Goal: Task Accomplishment & Management: Manage account settings

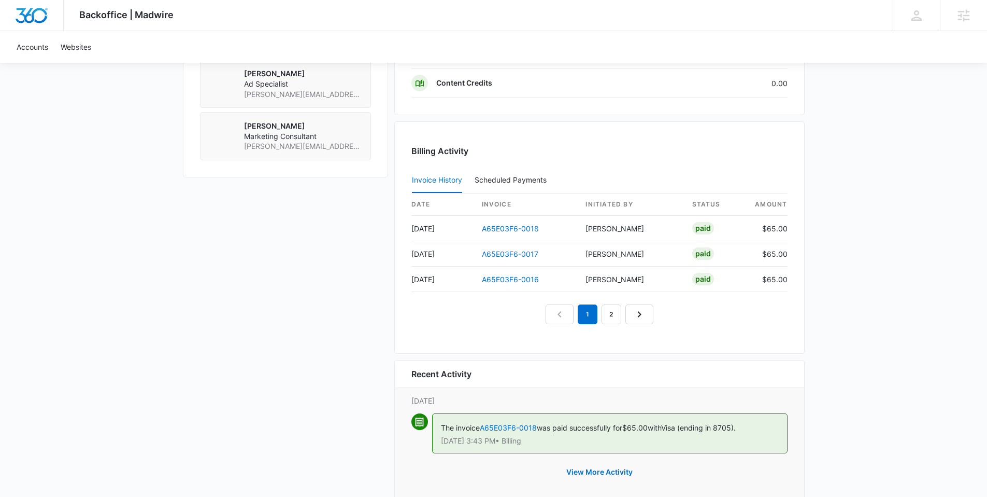
scroll to position [1000, 0]
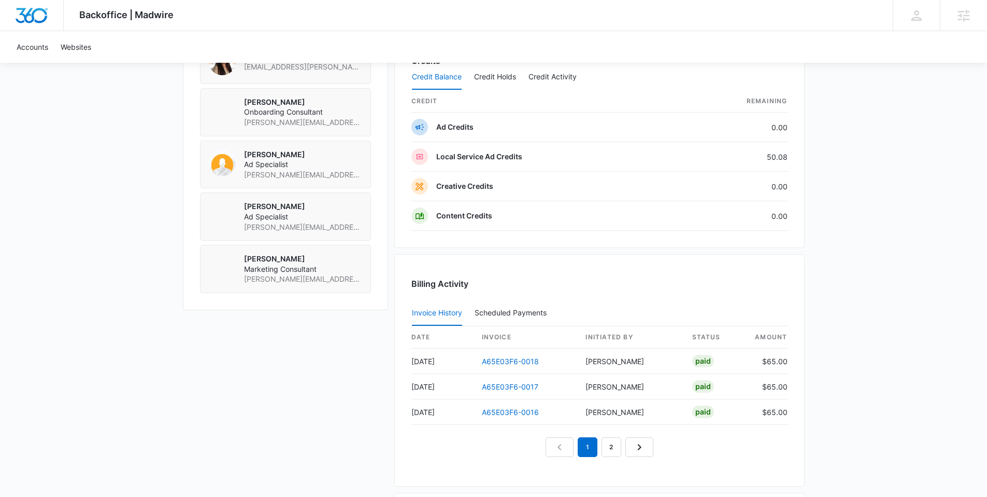
scroll to position [1000, 0]
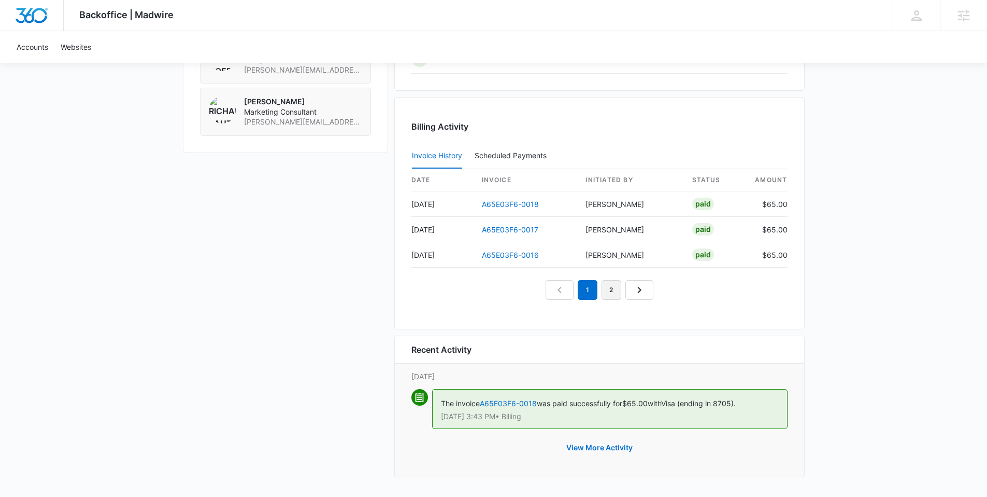
click at [612, 288] on link "2" at bounding box center [612, 290] width 20 height 20
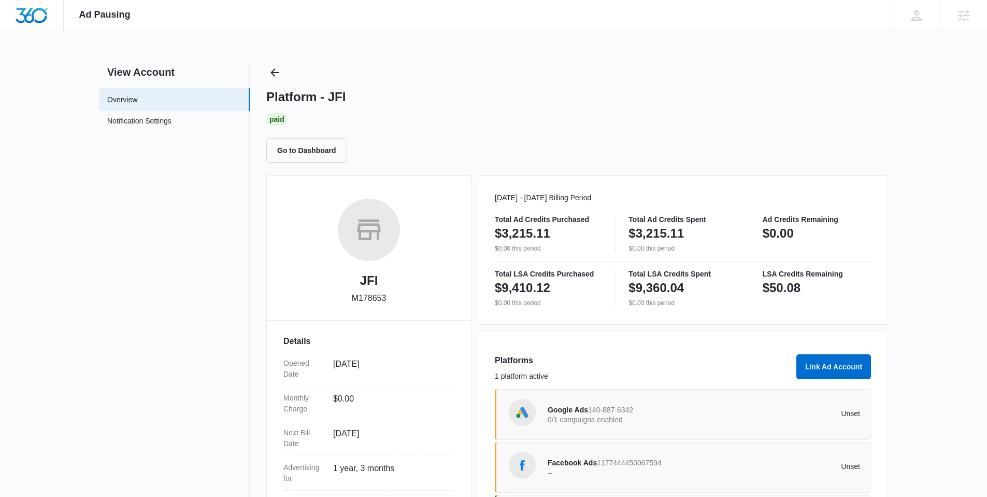
scroll to position [119, 0]
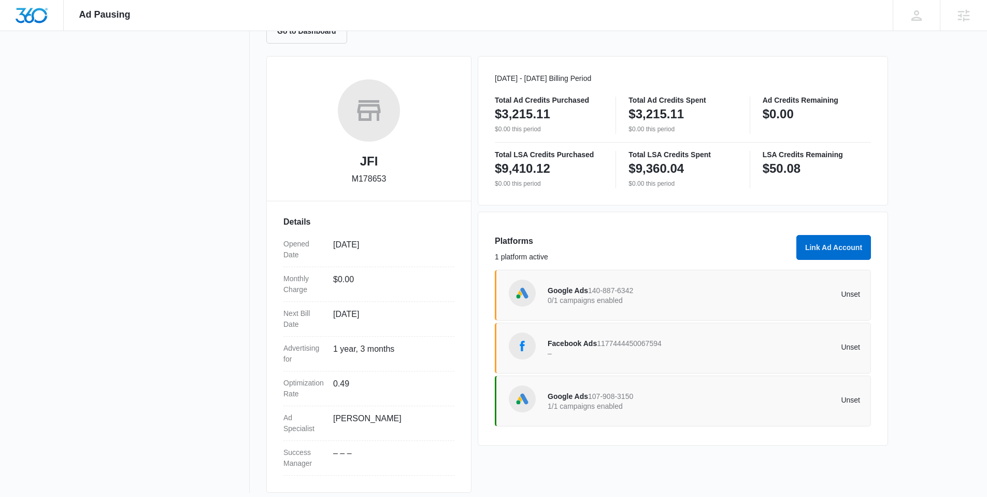
click at [590, 294] on span "140-887-6342" at bounding box center [610, 290] width 45 height 8
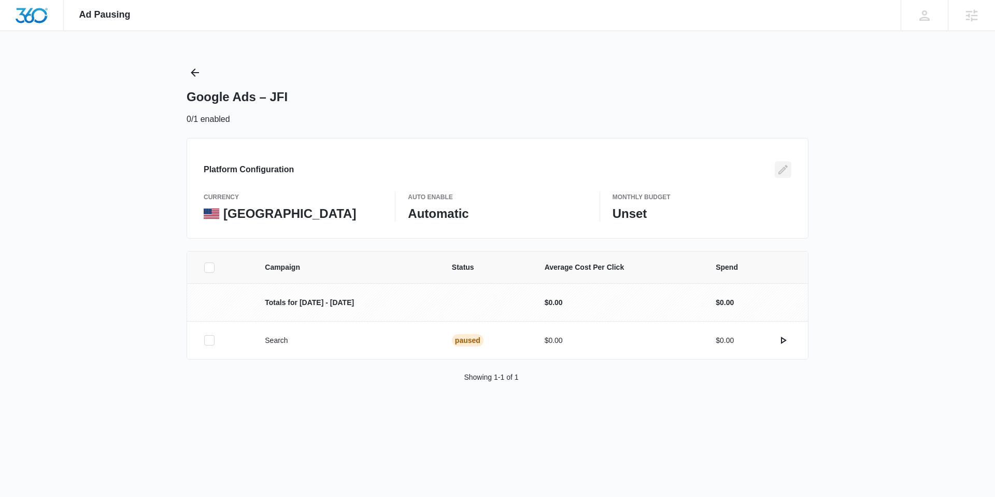
click at [783, 169] on icon "Edit" at bounding box center [783, 169] width 12 height 12
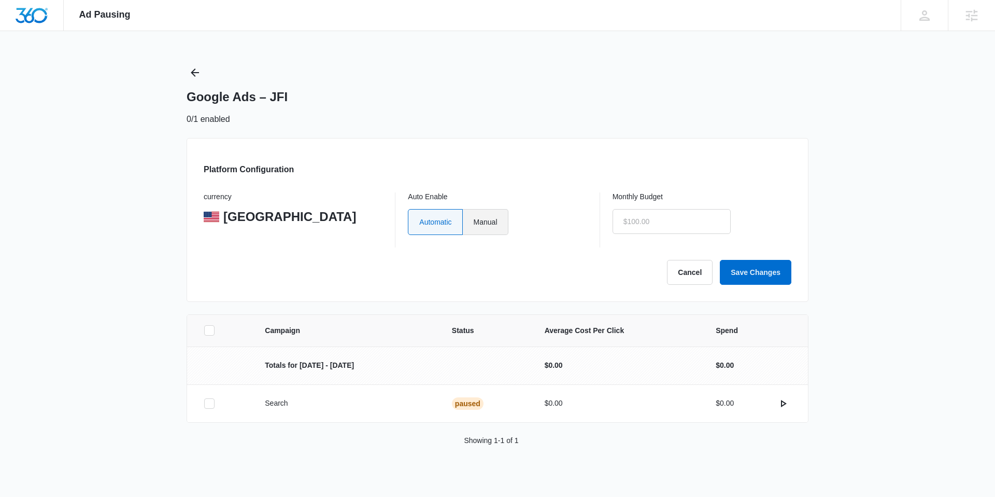
click at [491, 225] on label "Manual" at bounding box center [486, 222] width 46 height 26
click at [474, 222] on input "Manual" at bounding box center [473, 221] width 1 height 1
radio input "true"
click at [652, 226] on input "text" at bounding box center [672, 221] width 118 height 25
type input "$1.00"
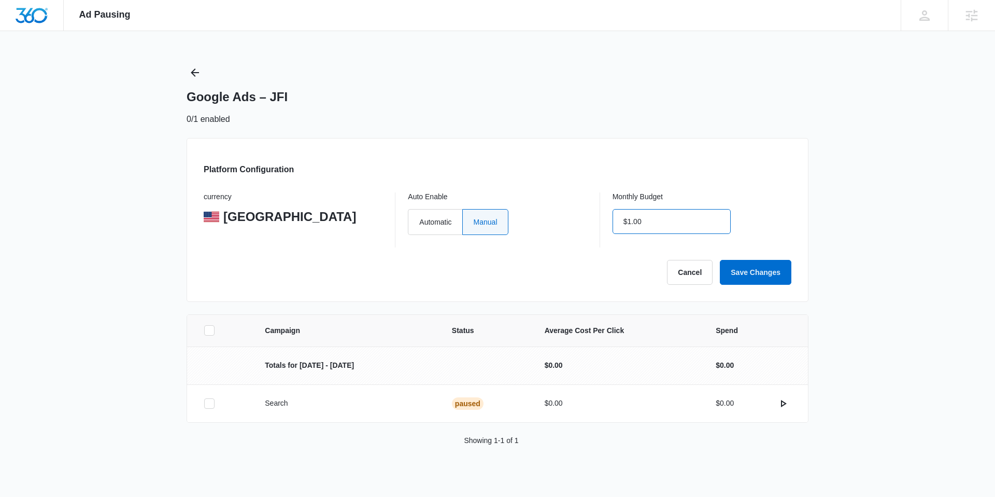
click button "Save Changes" at bounding box center [756, 272] width 72 height 25
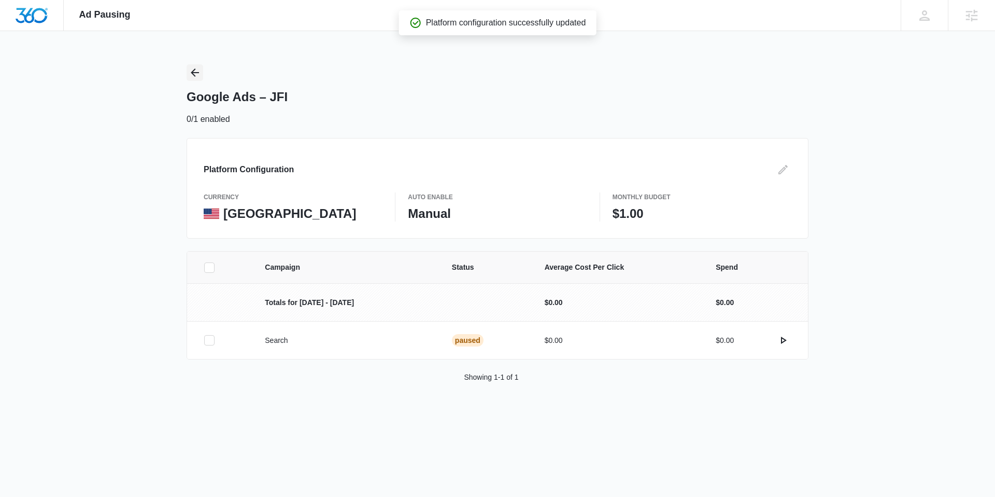
click at [192, 75] on icon "Back" at bounding box center [195, 72] width 12 height 12
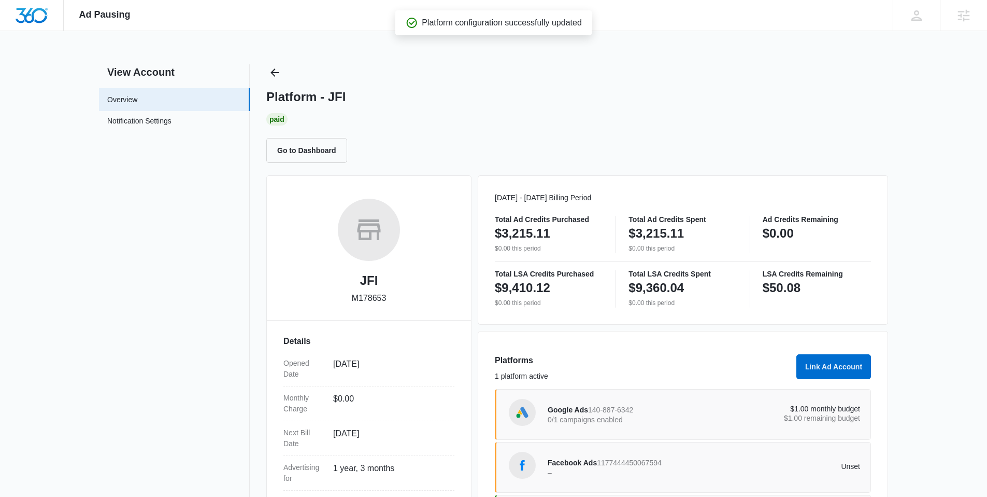
click at [674, 465] on div "Facebook Ads 1177444450067594 –" at bounding box center [626, 467] width 157 height 22
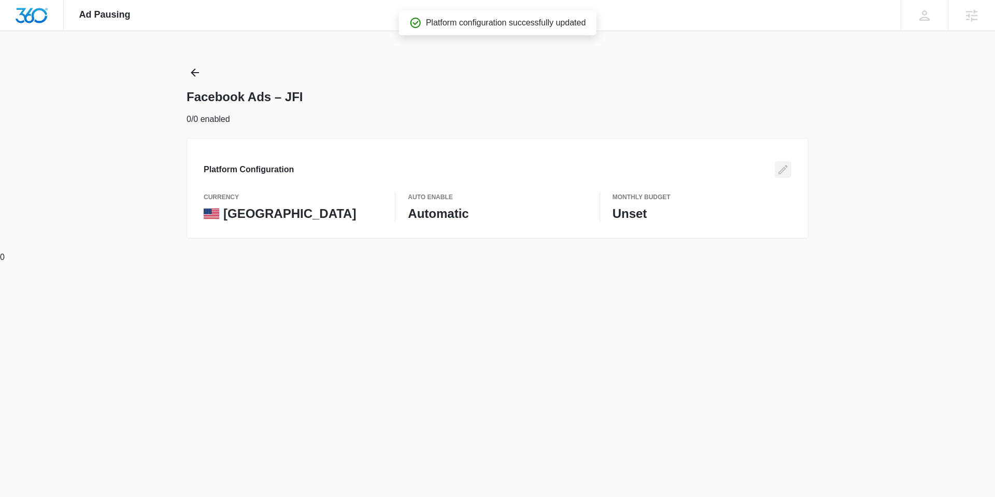
click at [784, 170] on icon "Edit" at bounding box center [783, 169] width 12 height 12
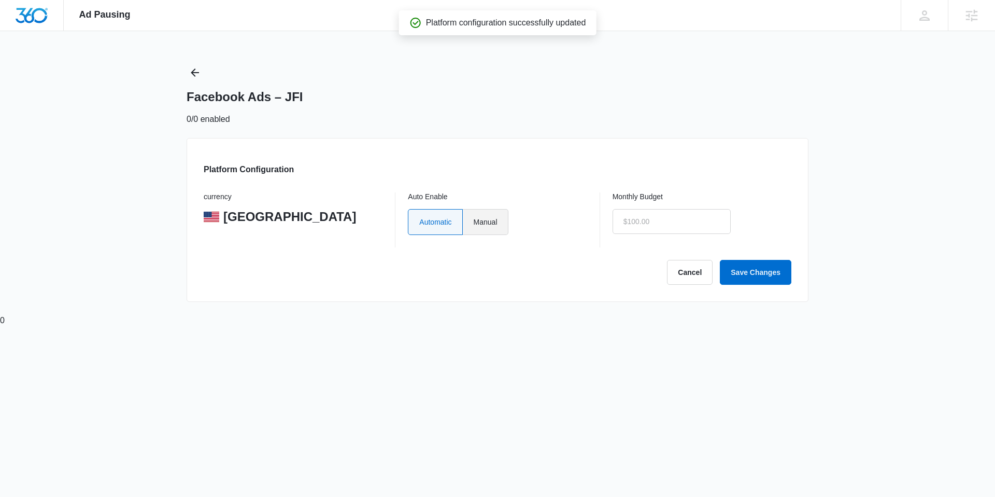
type input "$0.00"
click at [484, 224] on label "Manual" at bounding box center [486, 222] width 46 height 26
click at [474, 222] on input "Manual" at bounding box center [473, 221] width 1 height 1
radio input "true"
click at [679, 221] on input "$0.00" at bounding box center [672, 221] width 118 height 25
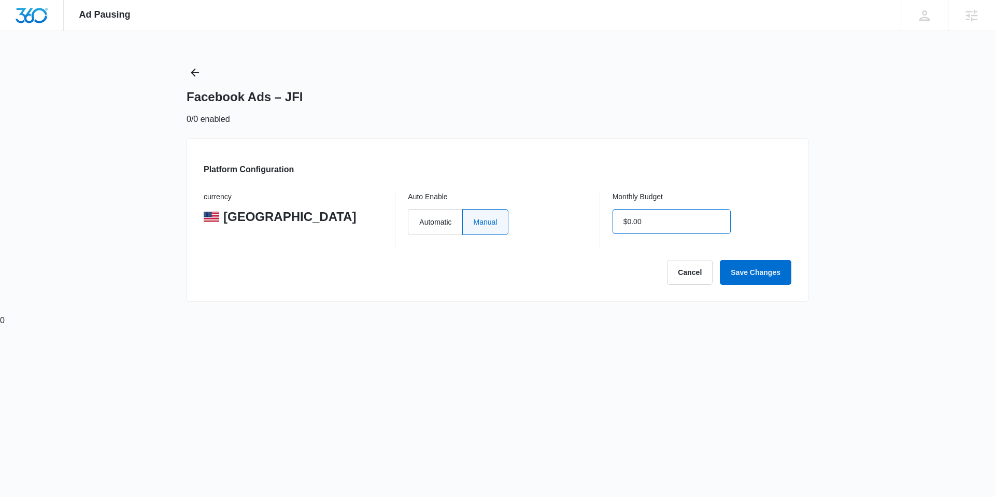
type input "$1.00"
click button "Save Changes" at bounding box center [756, 272] width 72 height 25
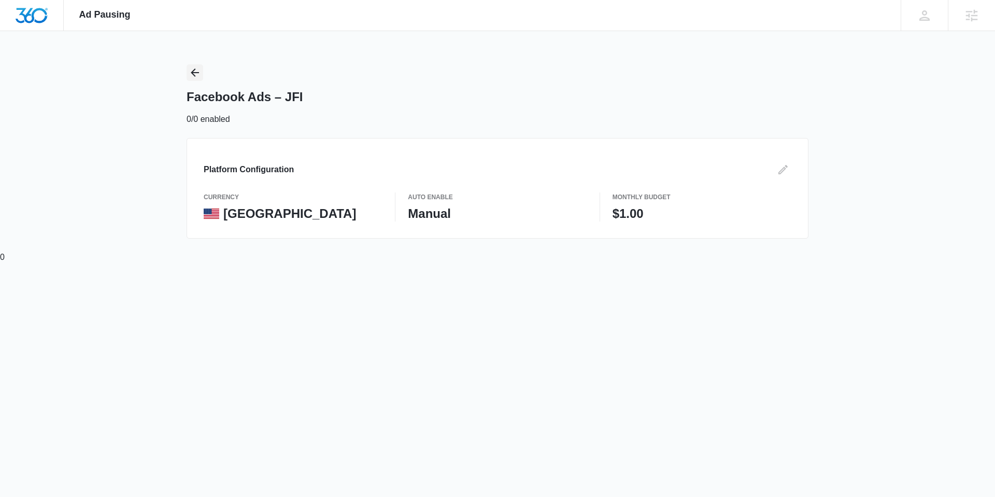
click at [190, 74] on icon "Back" at bounding box center [195, 72] width 12 height 12
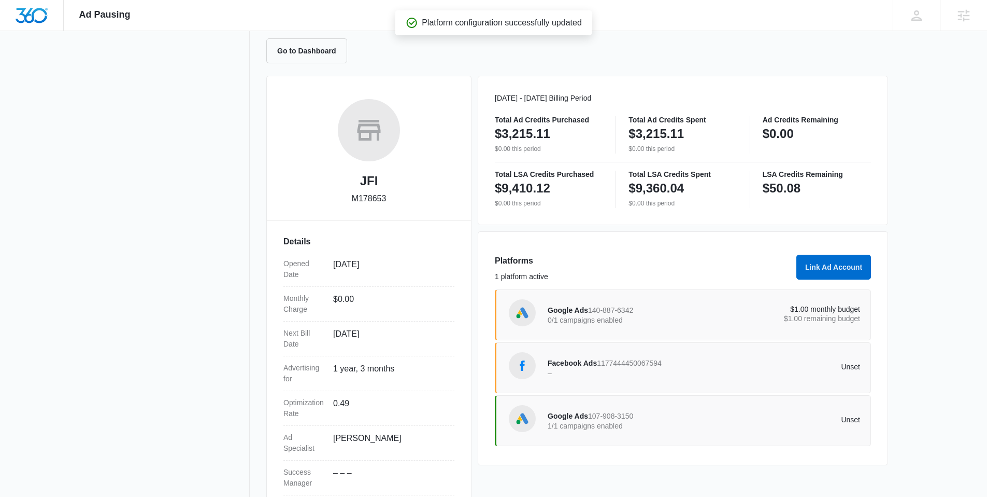
scroll to position [128, 0]
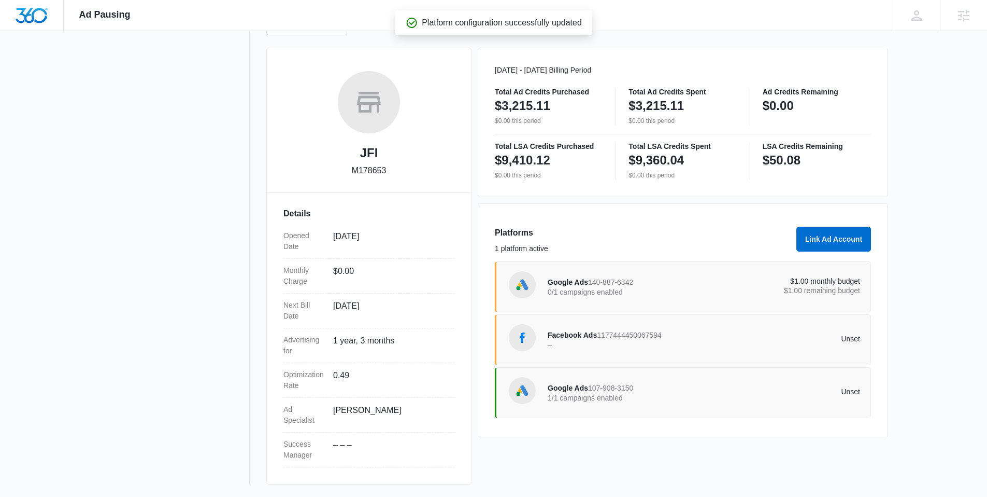
click at [660, 399] on p "1/1 campaigns enabled" at bounding box center [626, 397] width 157 height 7
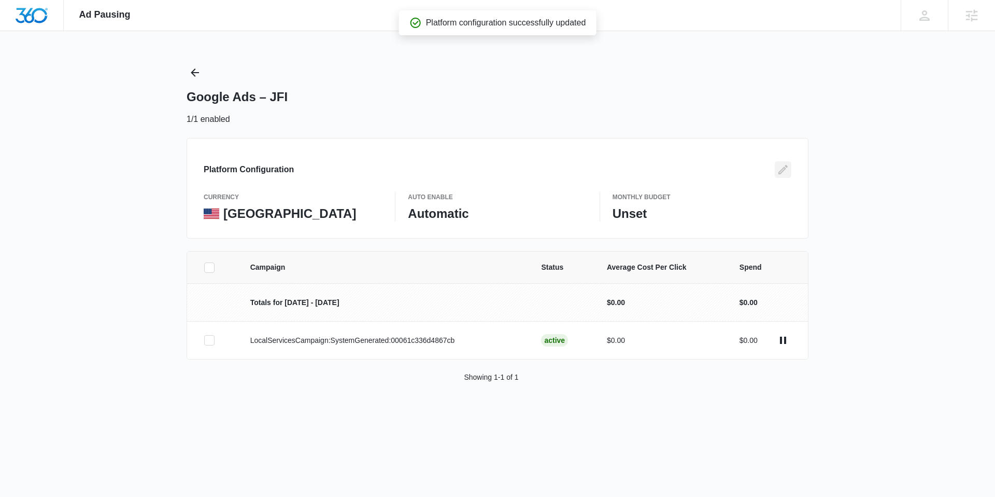
click at [778, 170] on icon "Edit" at bounding box center [783, 169] width 12 height 12
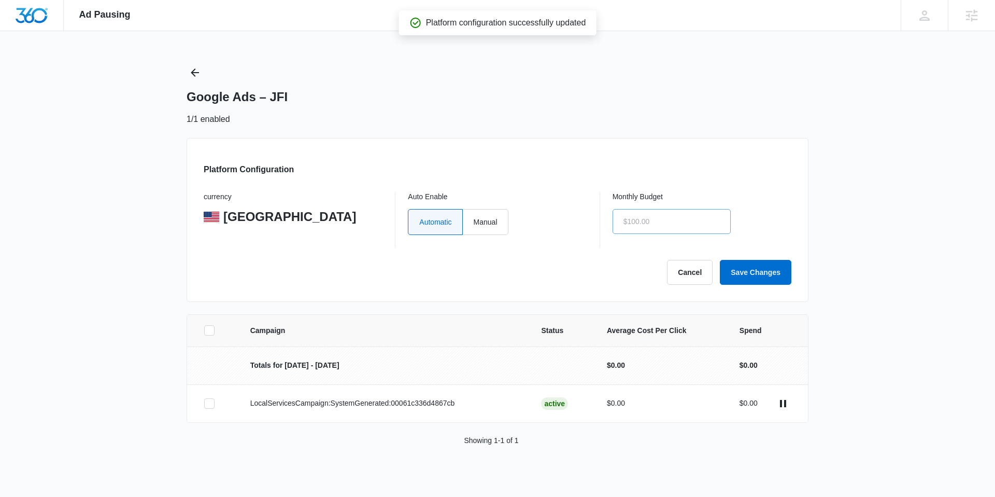
click at [493, 223] on label "Manual" at bounding box center [486, 222] width 46 height 26
click at [474, 222] on input "Manual" at bounding box center [473, 221] width 1 height 1
radio input "true"
click at [667, 223] on input "text" at bounding box center [672, 221] width 118 height 25
click button "Save Changes" at bounding box center [756, 272] width 72 height 25
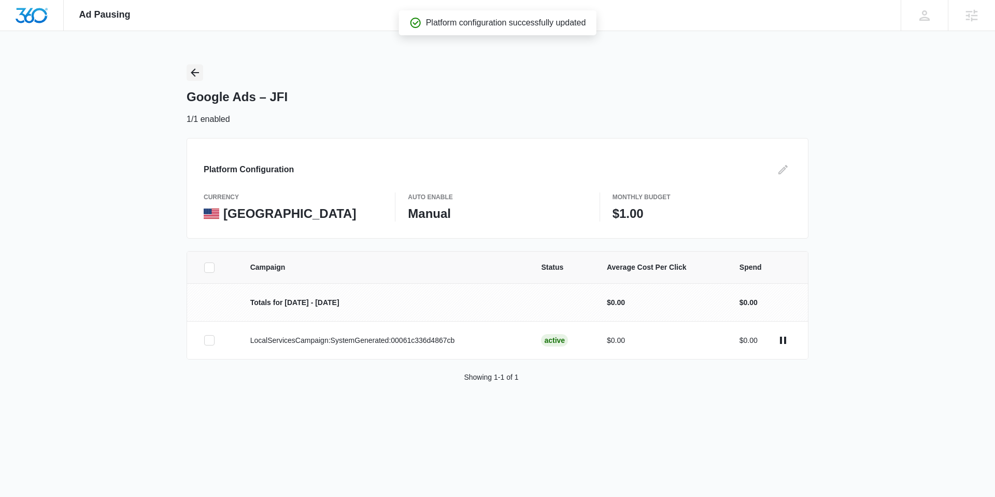
click at [190, 70] on icon "Back" at bounding box center [195, 72] width 12 height 12
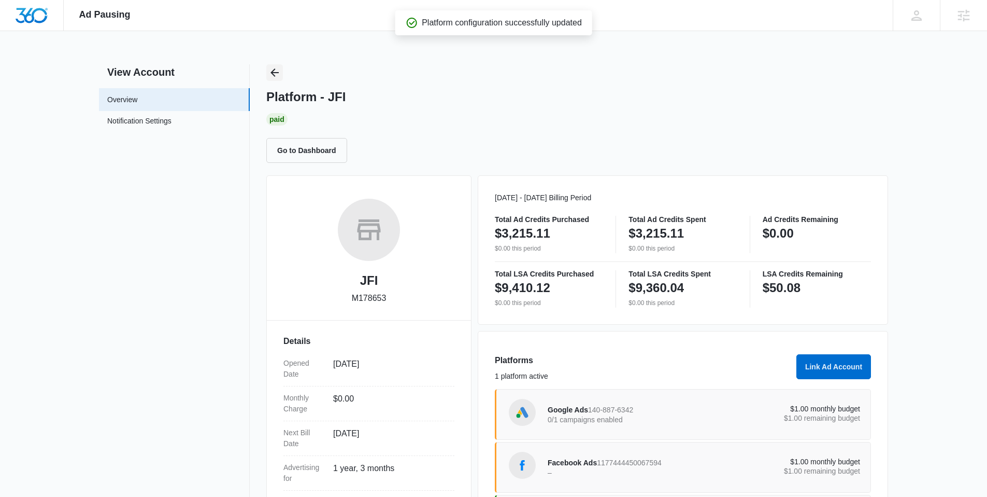
click at [274, 71] on icon "Back" at bounding box center [274, 72] width 12 height 12
